Goal: Task Accomplishment & Management: Use online tool/utility

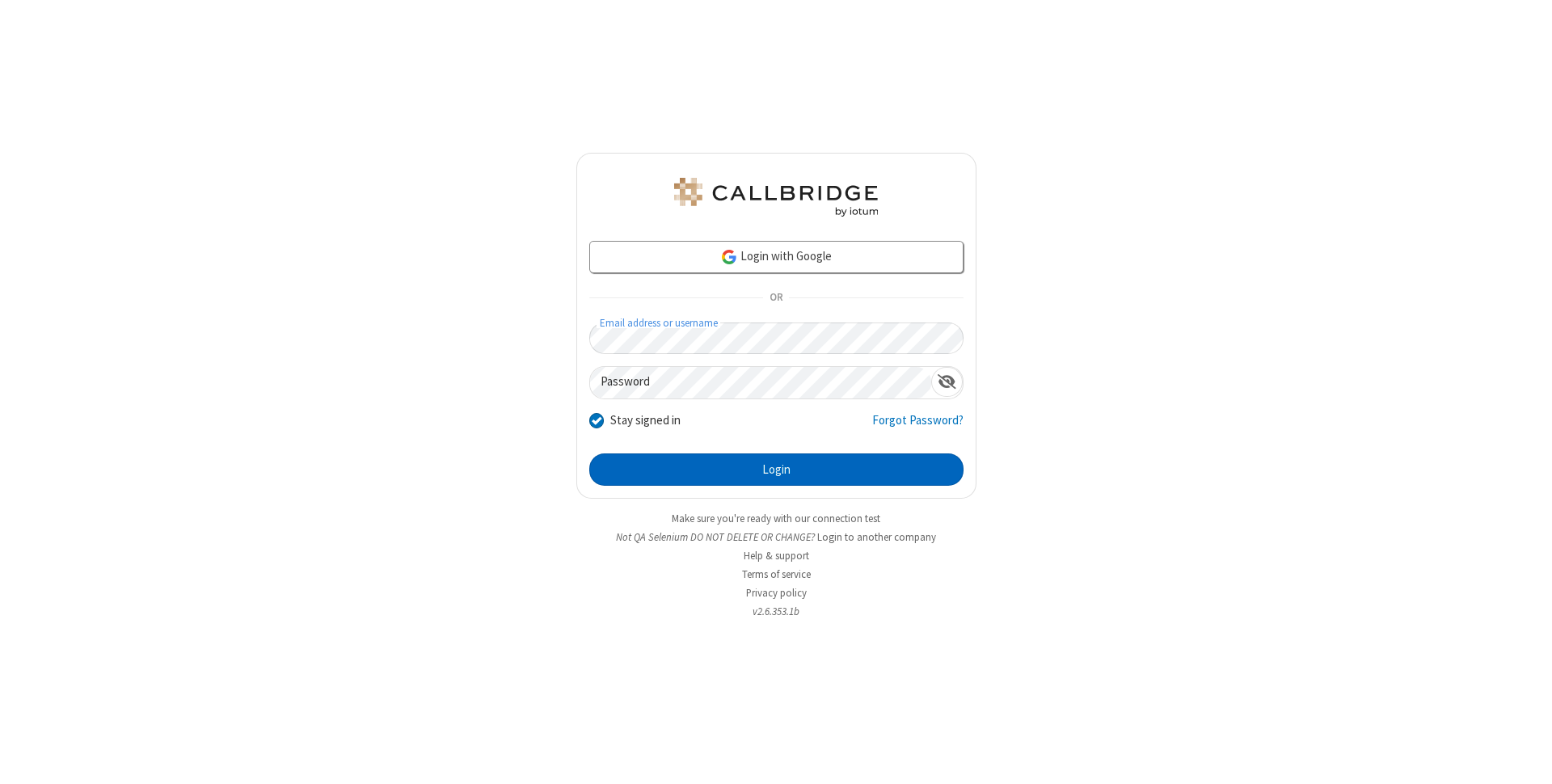
click at [776, 470] on button "Login" at bounding box center [776, 469] width 374 height 32
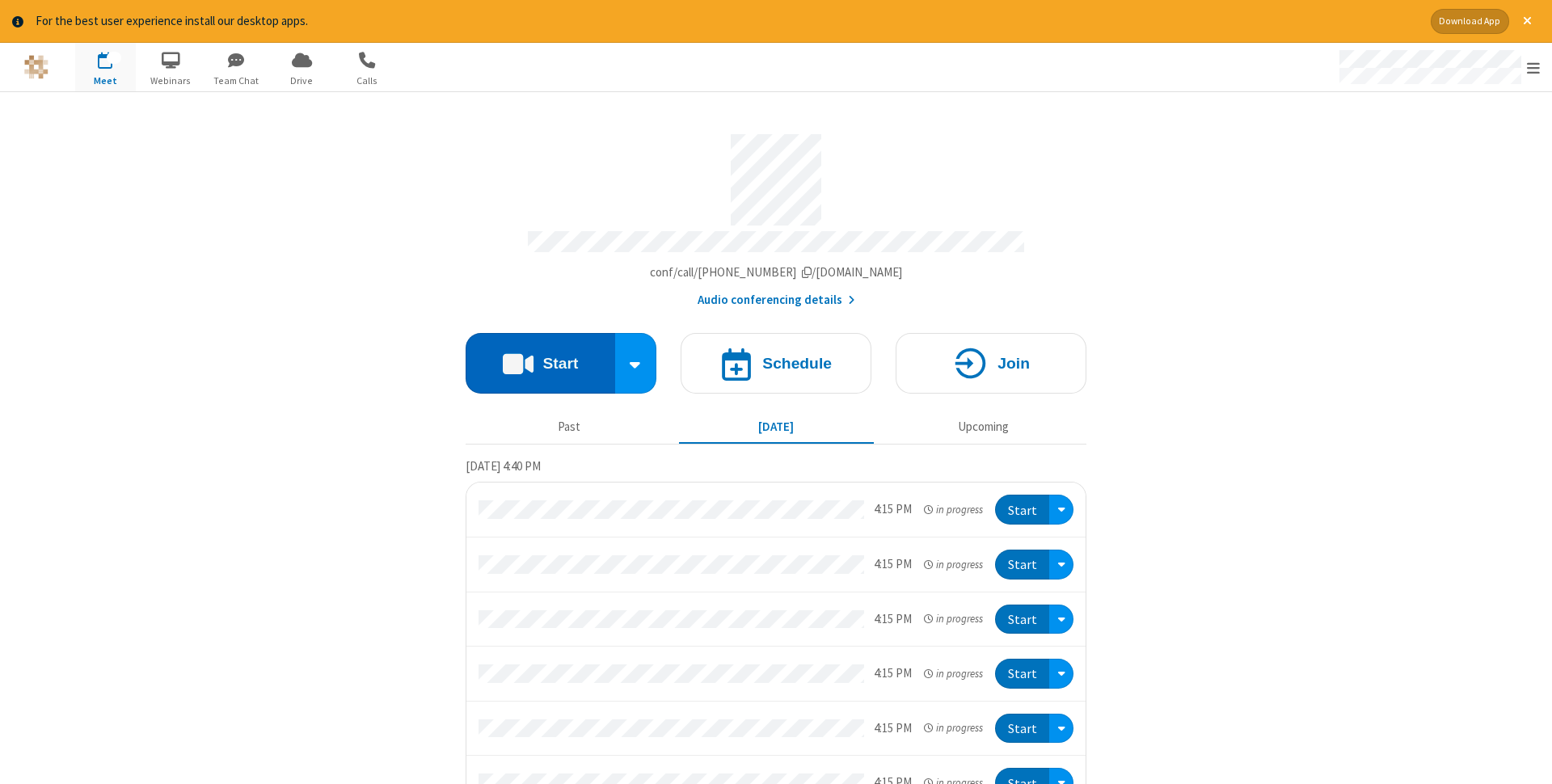
click at [540, 358] on button "Start" at bounding box center [540, 363] width 149 height 61
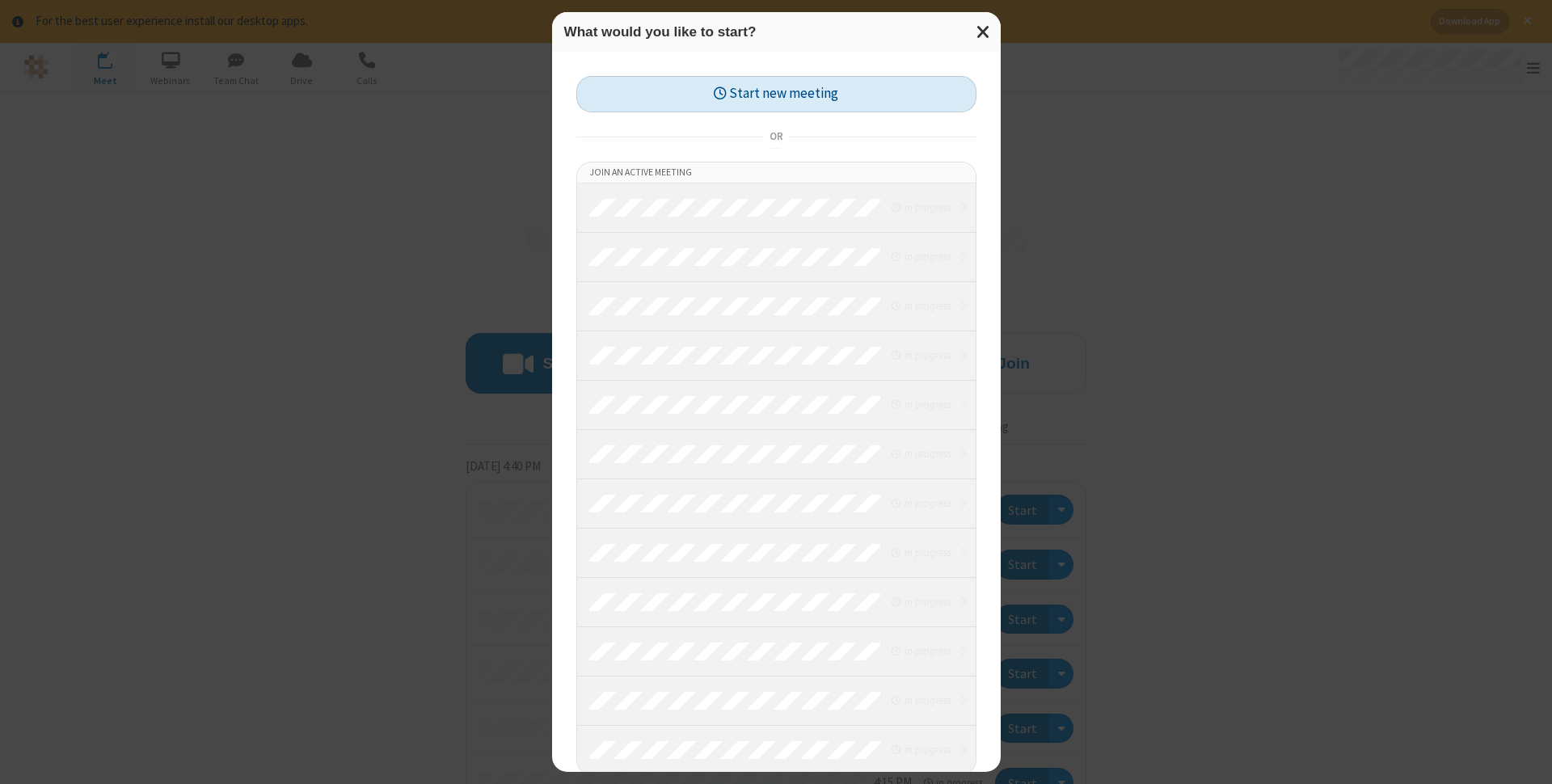
click at [776, 94] on button "Start new meeting" at bounding box center [776, 95] width 400 height 37
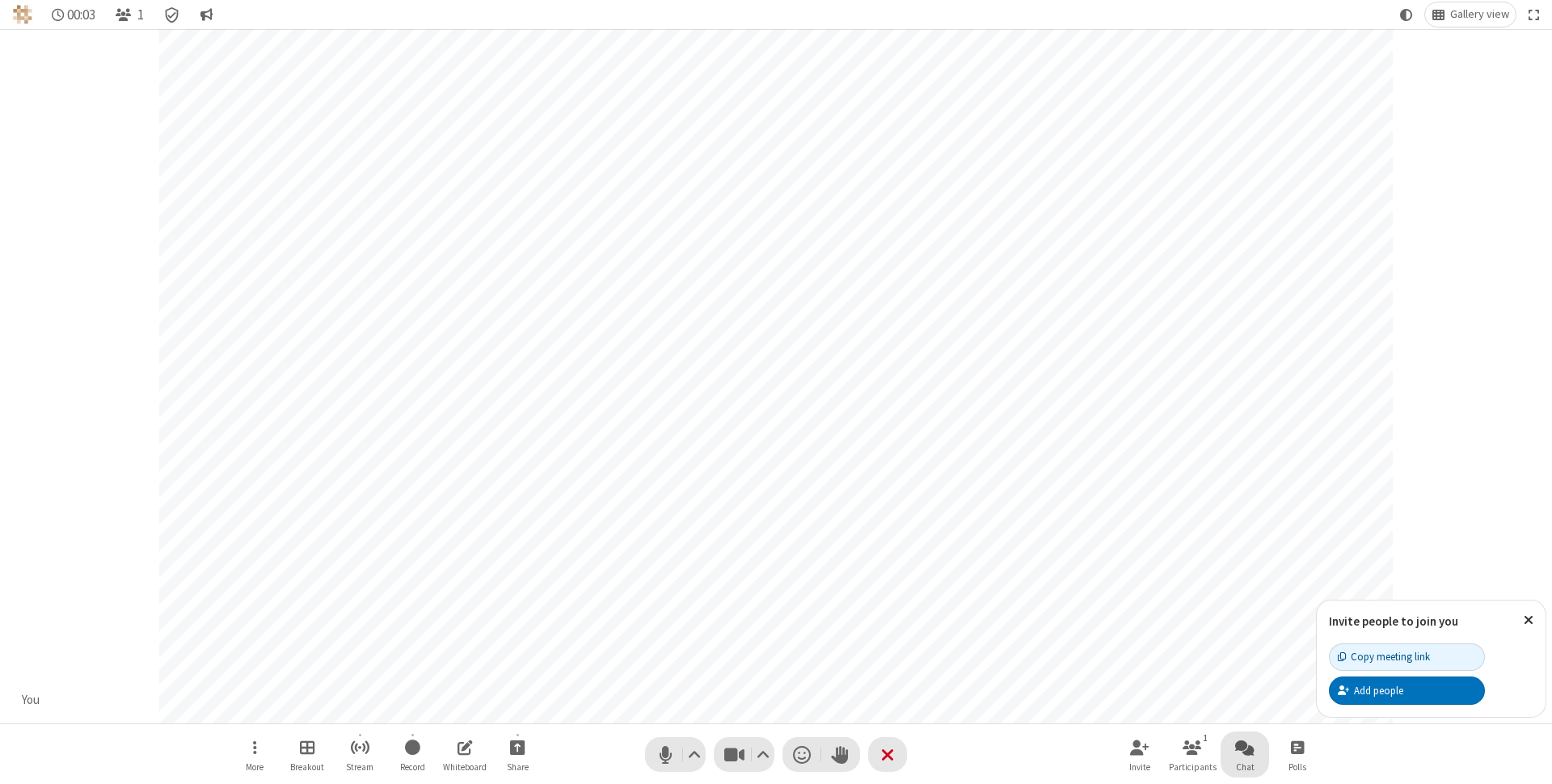
click at [1245, 747] on span "Open chat" at bounding box center [1244, 747] width 19 height 20
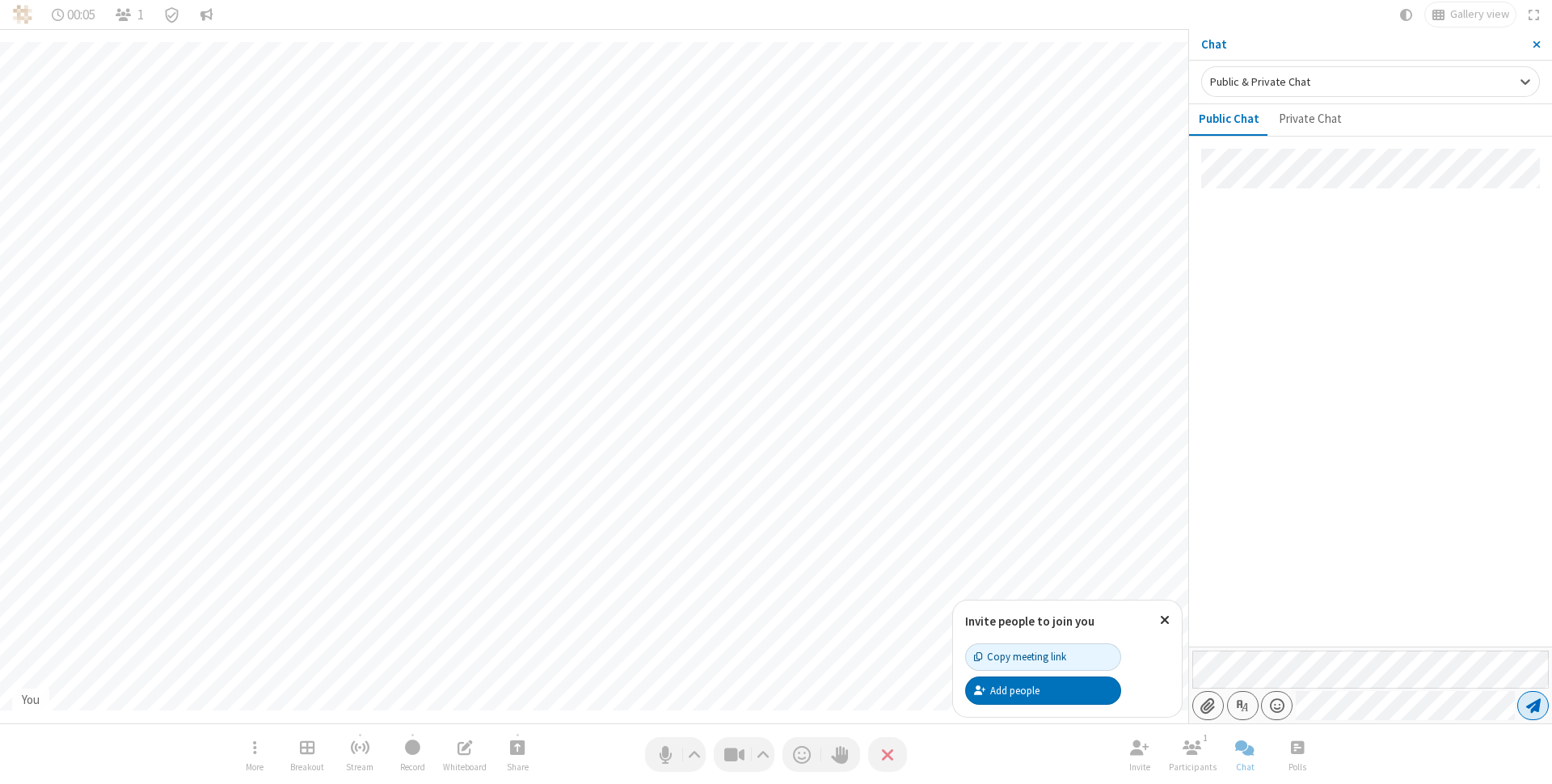
click at [1533, 705] on span "Send message" at bounding box center [1534, 705] width 15 height 16
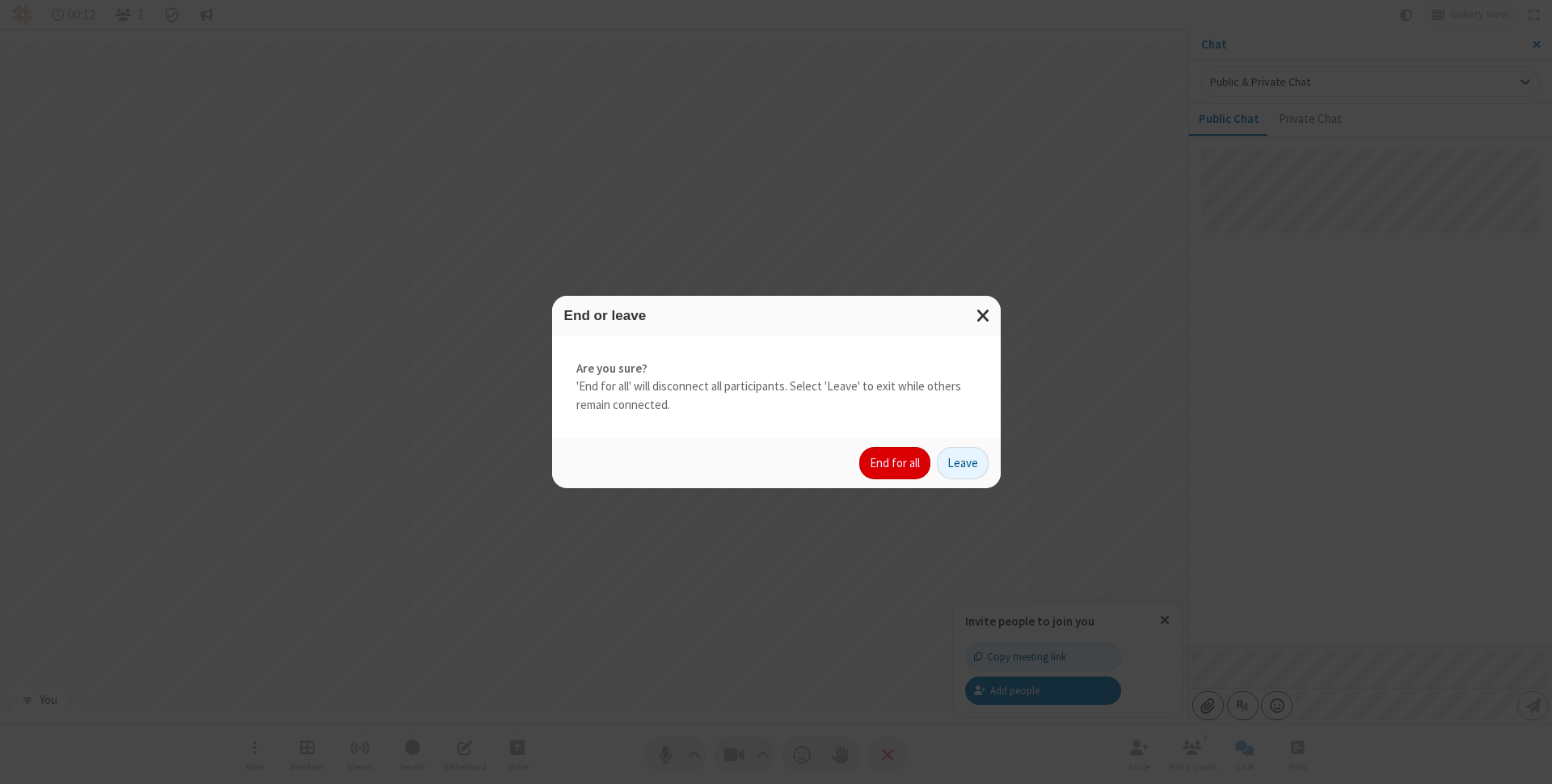
click at [896, 463] on button "End for all" at bounding box center [895, 463] width 71 height 32
